Goal: Information Seeking & Learning: Learn about a topic

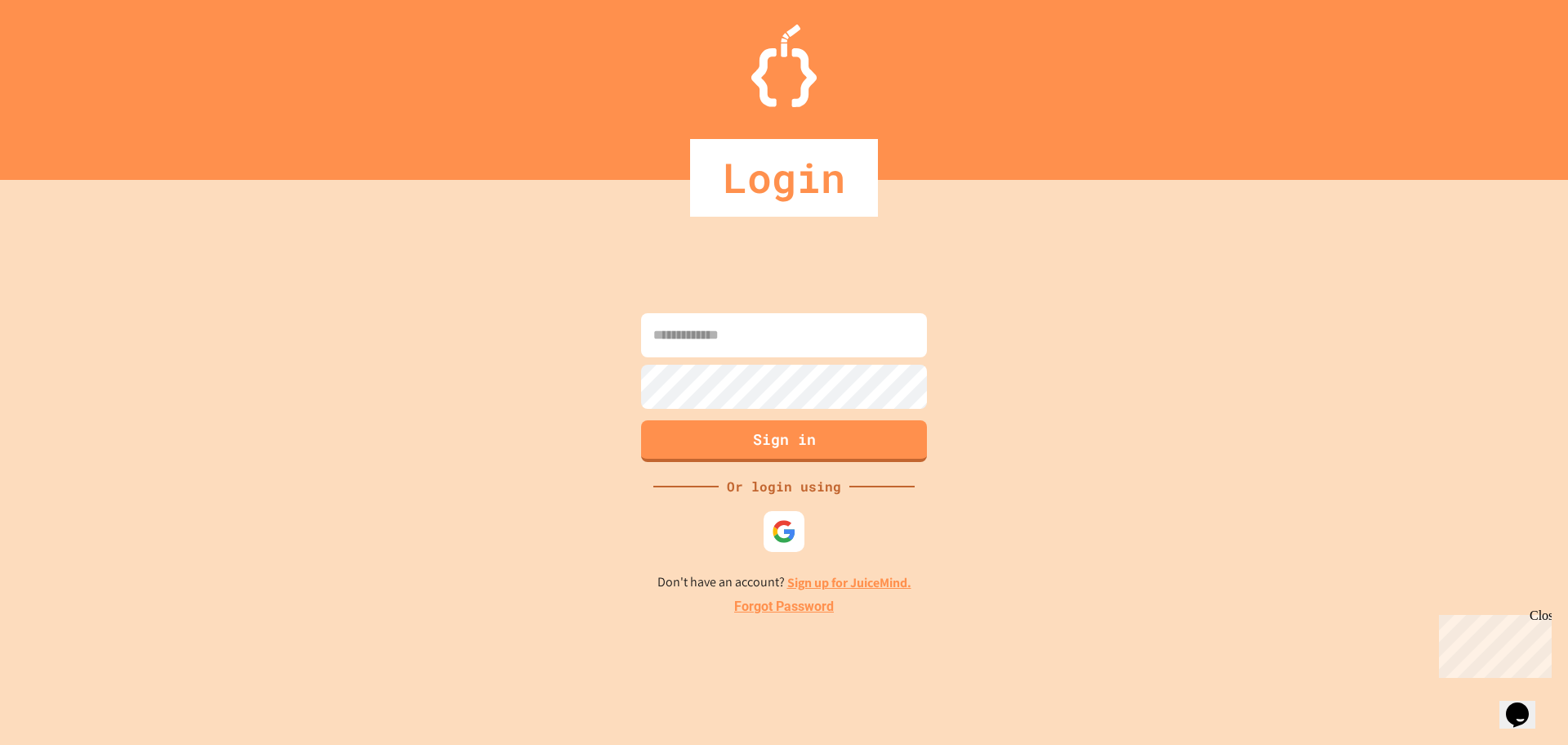
click at [851, 584] on link "Sign up for JuiceMind." at bounding box center [849, 582] width 124 height 17
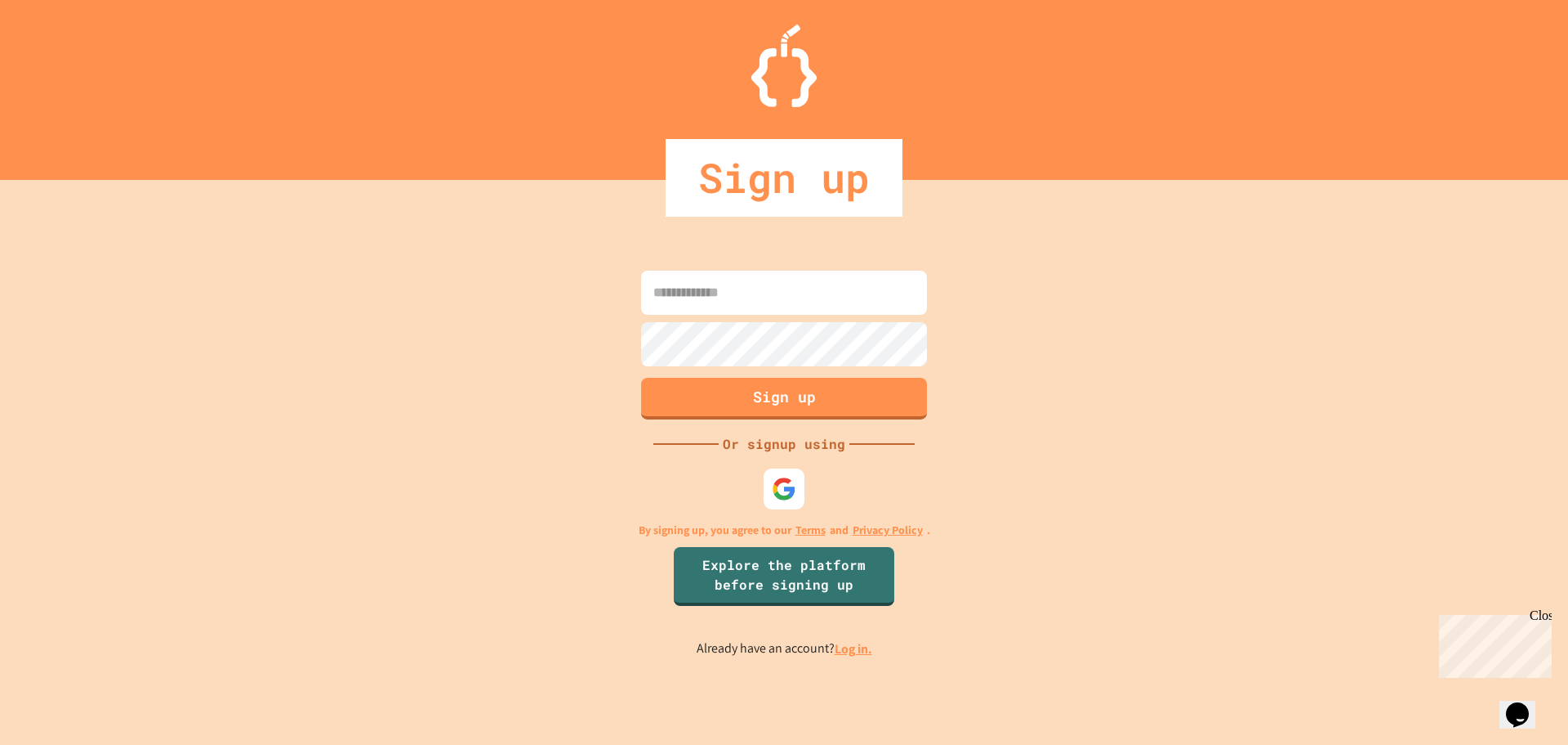
click at [938, 490] on div "Sign up Or signup using By signing up, you agree to our Terms and Privacy Polic…" at bounding box center [784, 462] width 1568 height 565
click at [1057, 620] on div "Sign up Or signup using By signing up, you agree to our Terms and Privacy Polic…" at bounding box center [784, 462] width 1568 height 565
click at [851, 538] on div "Sign up Or signup using By signing up, you agree to our Terms and Privacy Polic…" at bounding box center [784, 462] width 1568 height 565
click at [831, 584] on link "Explore the platform before signing up" at bounding box center [784, 574] width 223 height 62
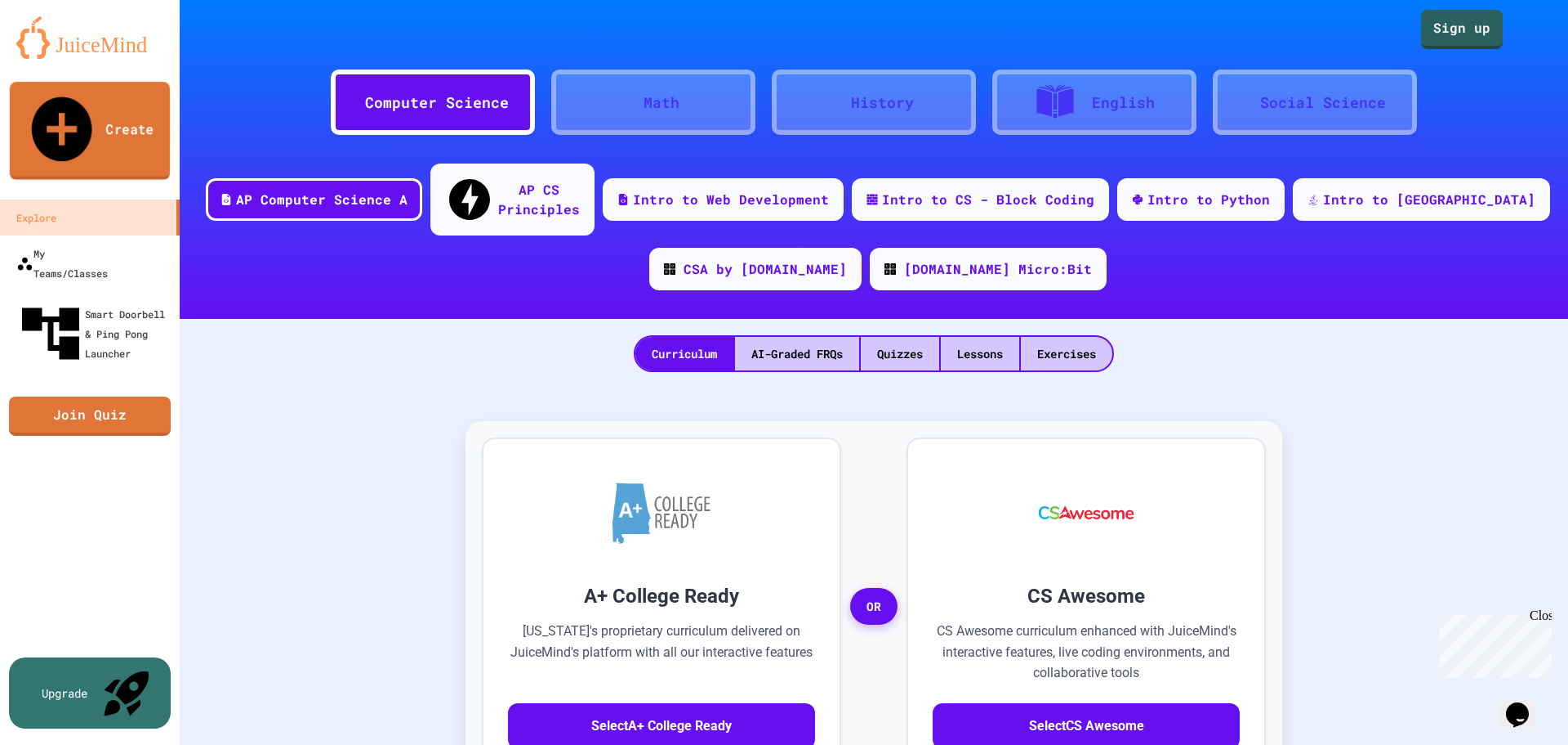
click at [104, 101] on link "Create" at bounding box center [90, 131] width 160 height 98
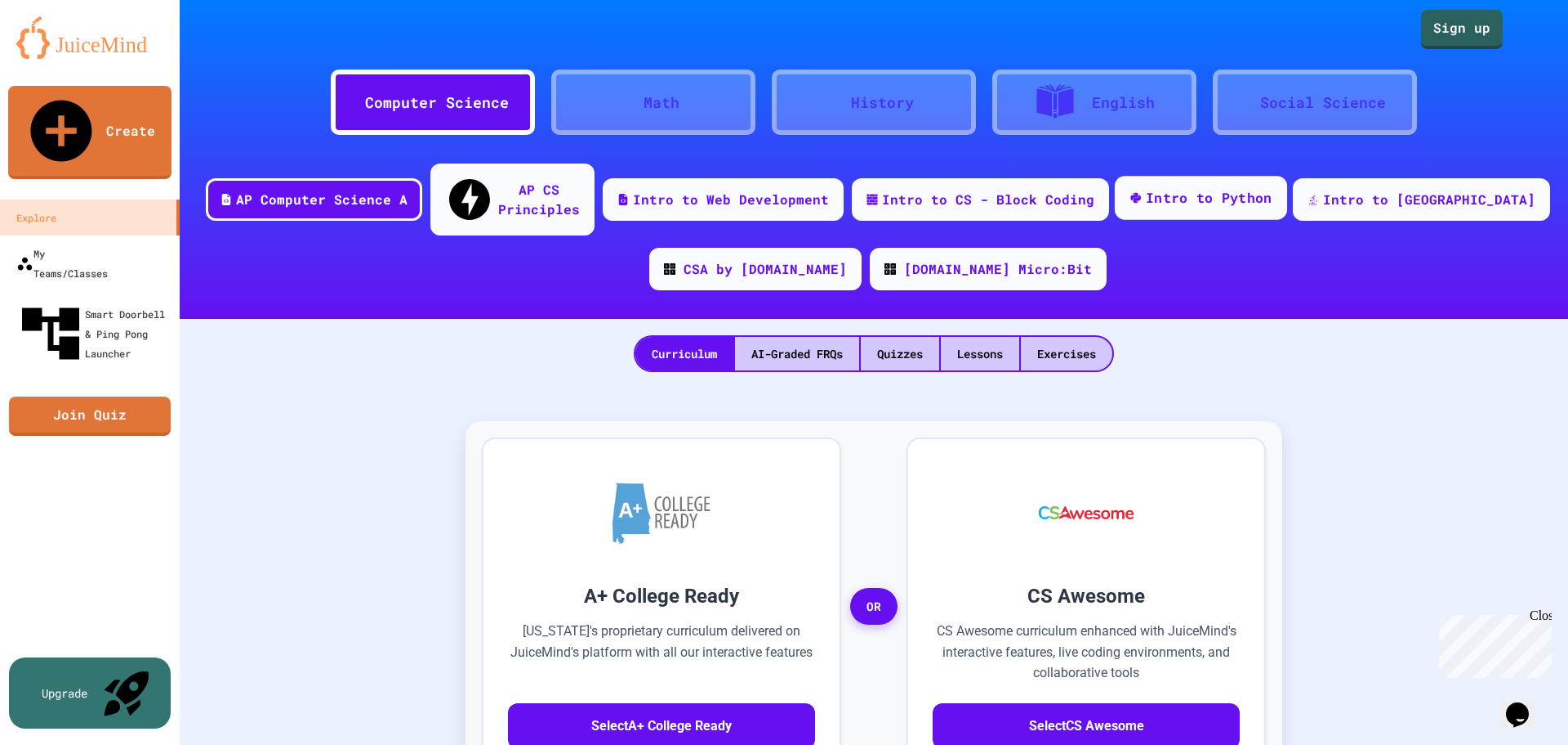
click at [1273, 188] on div "Intro to Python" at bounding box center [1209, 198] width 127 height 20
